Goal: Share content: Share content

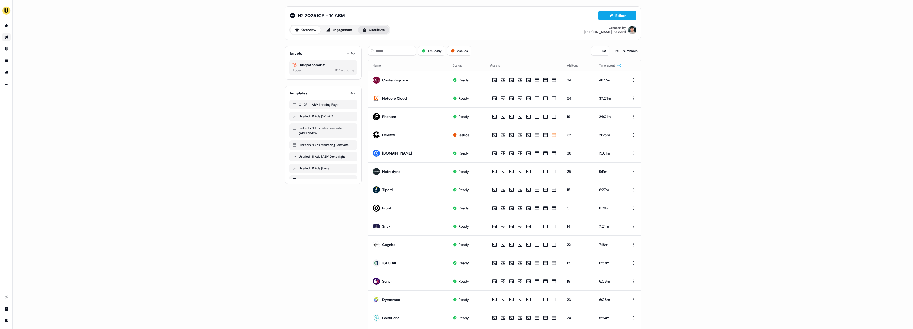
click at [378, 32] on button "Distribute" at bounding box center [373, 30] width 31 height 8
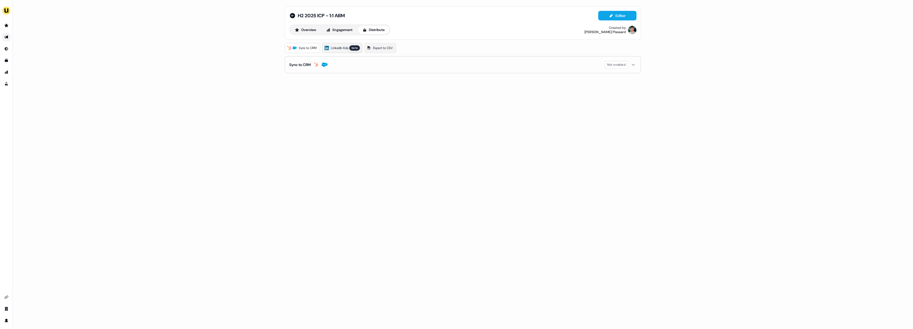
click at [341, 48] on span "LinkedIn Ads" at bounding box center [339, 47] width 17 height 5
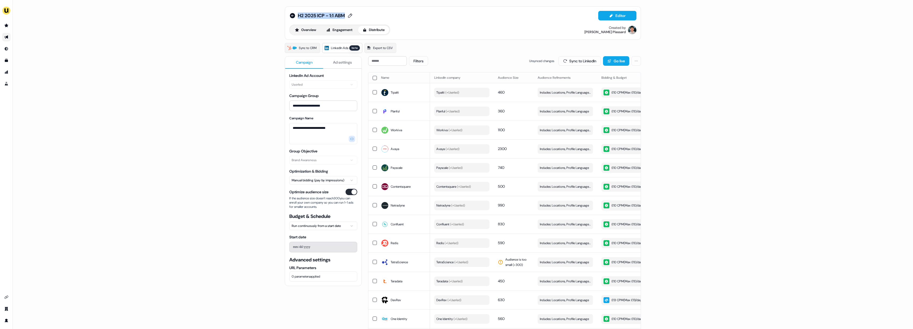
drag, startPoint x: 356, startPoint y: 14, endPoint x: 298, endPoint y: 13, distance: 57.8
click at [298, 13] on div "H2 2025 ICP - 1:1 ABM Editor" at bounding box center [462, 16] width 347 height 10
copy span "H2 2025 ICP - 1:1 ABM"
